Goal: Task Accomplishment & Management: Manage account settings

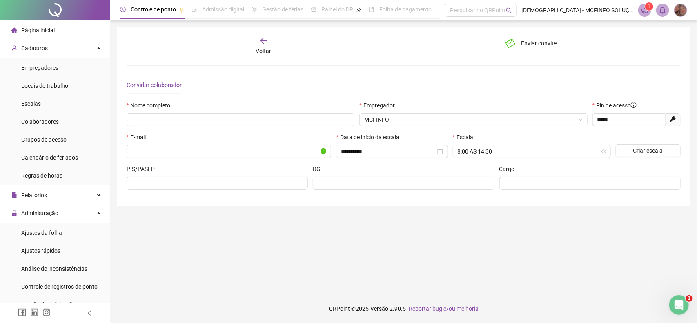
click at [56, 67] on span "Empregadores" at bounding box center [39, 67] width 37 height 7
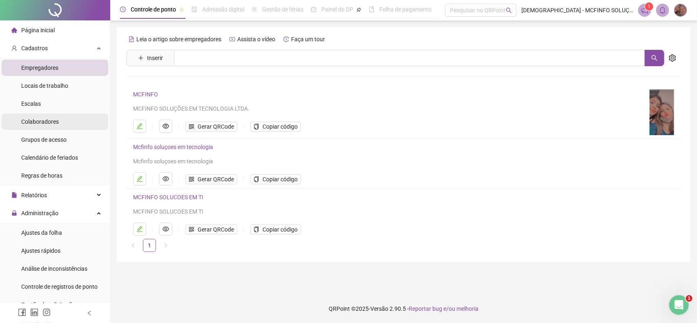
click at [23, 115] on div "Colaboradores" at bounding box center [40, 121] width 38 height 16
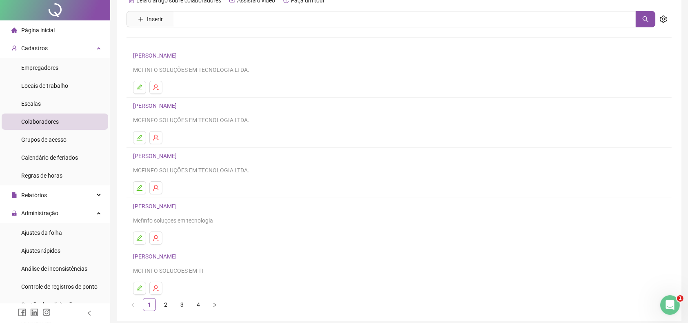
scroll to position [73, 0]
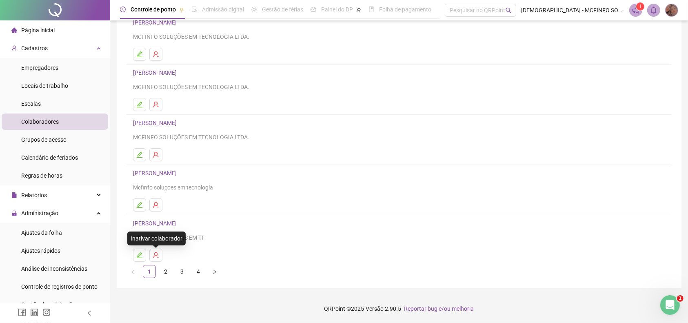
click at [155, 221] on link "[PERSON_NAME]" at bounding box center [156, 223] width 46 height 7
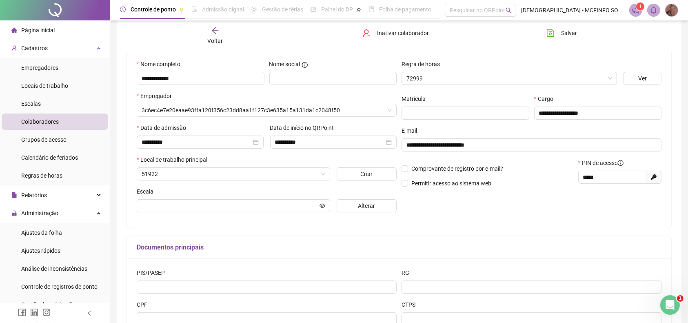
scroll to position [78, 0]
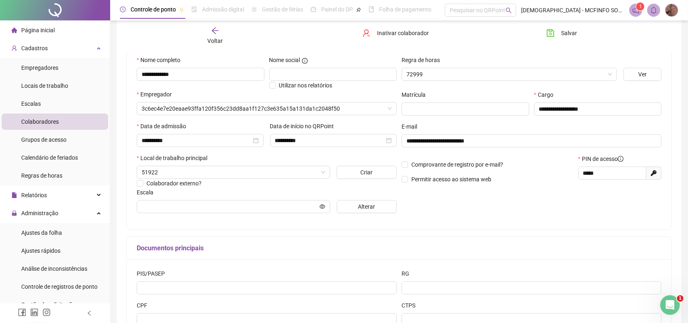
type input "**********"
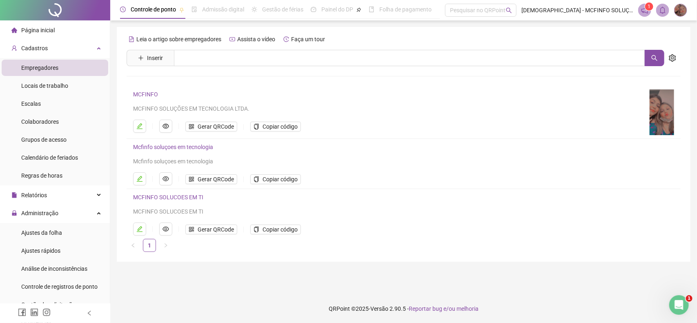
click at [47, 71] on span "Empregadores" at bounding box center [39, 67] width 37 height 7
click at [276, 229] on span "Copiar código" at bounding box center [279, 229] width 35 height 9
click at [45, 121] on span "Colaboradores" at bounding box center [40, 121] width 38 height 7
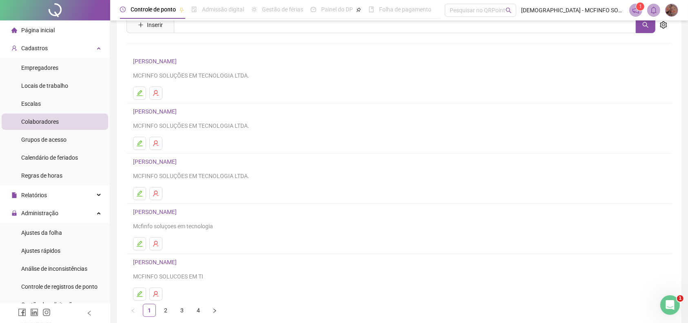
scroll to position [73, 0]
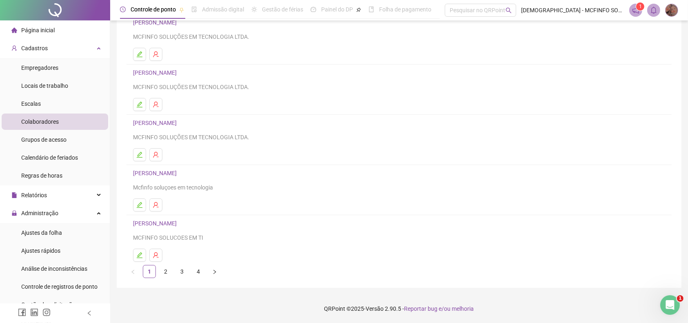
click at [153, 229] on div "[PERSON_NAME] SOLUCOES EM TI" at bounding box center [399, 230] width 532 height 24
click at [154, 222] on link "[PERSON_NAME]" at bounding box center [156, 223] width 46 height 7
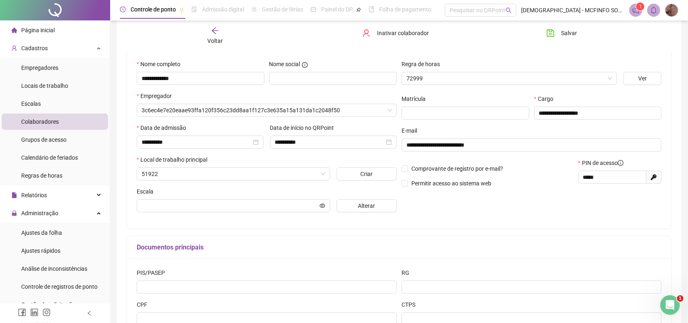
scroll to position [78, 0]
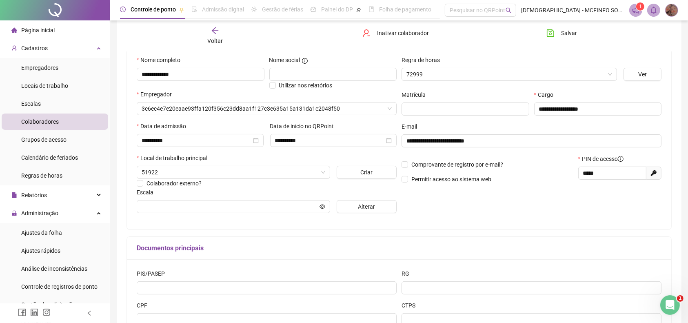
type input "**********"
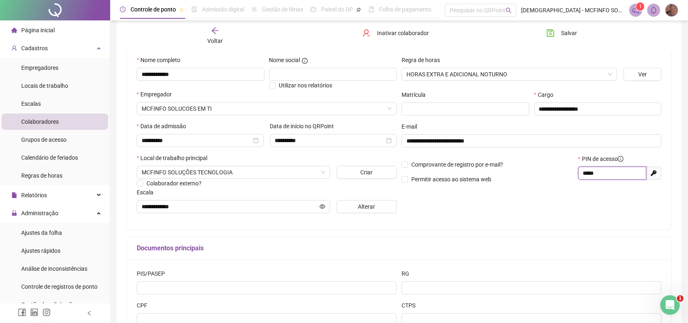
drag, startPoint x: 603, startPoint y: 176, endPoint x: 503, endPoint y: 174, distance: 100.4
click at [503, 174] on div "Comprovante de registro por e-mail? Permitir acesso ao sistema web PIN de acess…" at bounding box center [531, 171] width 265 height 35
